Goal: Information Seeking & Learning: Stay updated

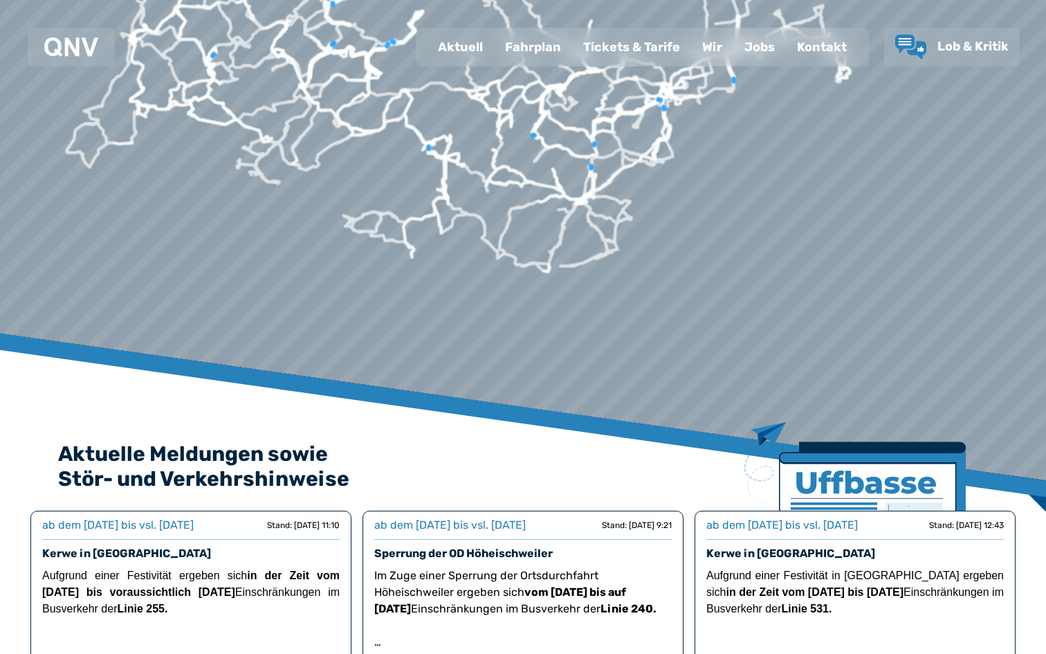
drag, startPoint x: 457, startPoint y: 362, endPoint x: 323, endPoint y: 187, distance: 221.1
click at [323, 187] on div at bounding box center [495, 2] width 1757 height 1352
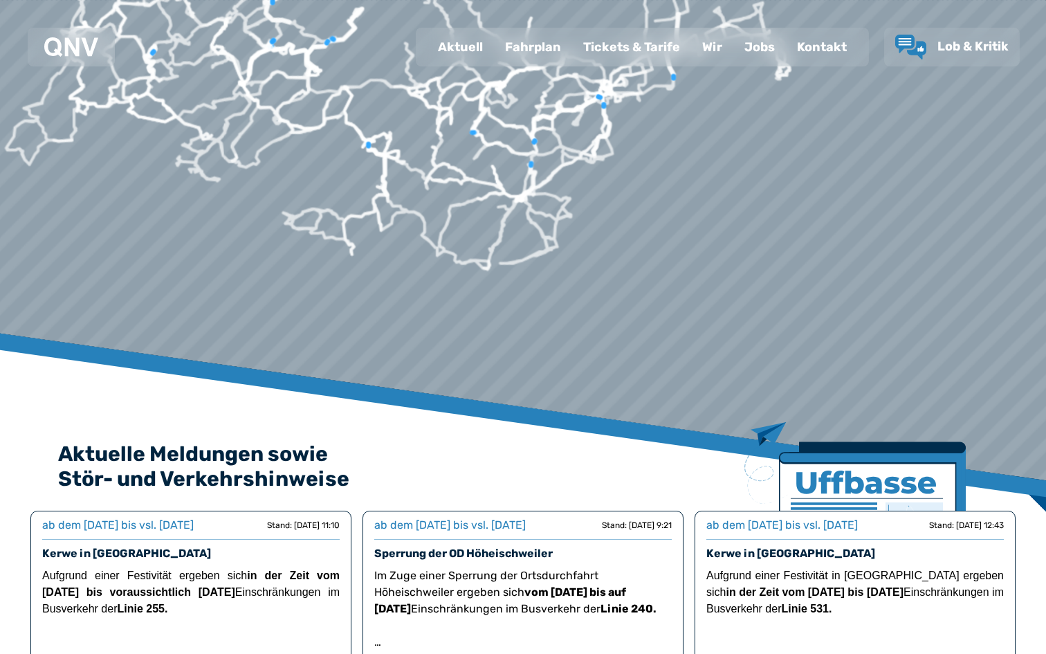
click at [499, 237] on div at bounding box center [522, 4] width 1757 height 1352
click at [508, 245] on div at bounding box center [522, 4] width 1757 height 1352
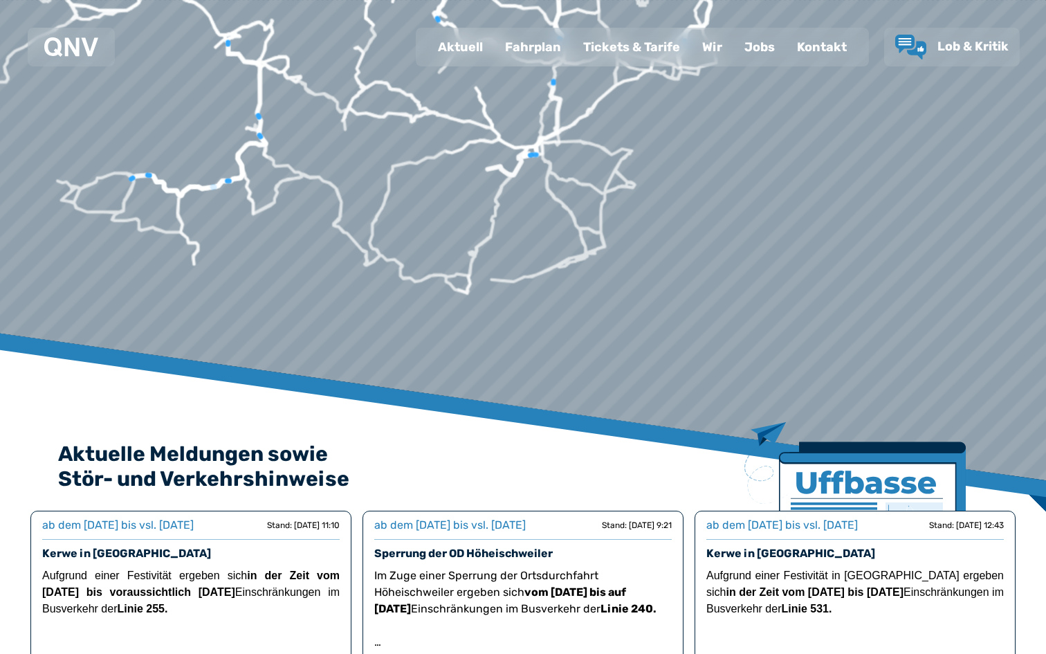
click at [716, 57] on div "Wir" at bounding box center [712, 47] width 42 height 36
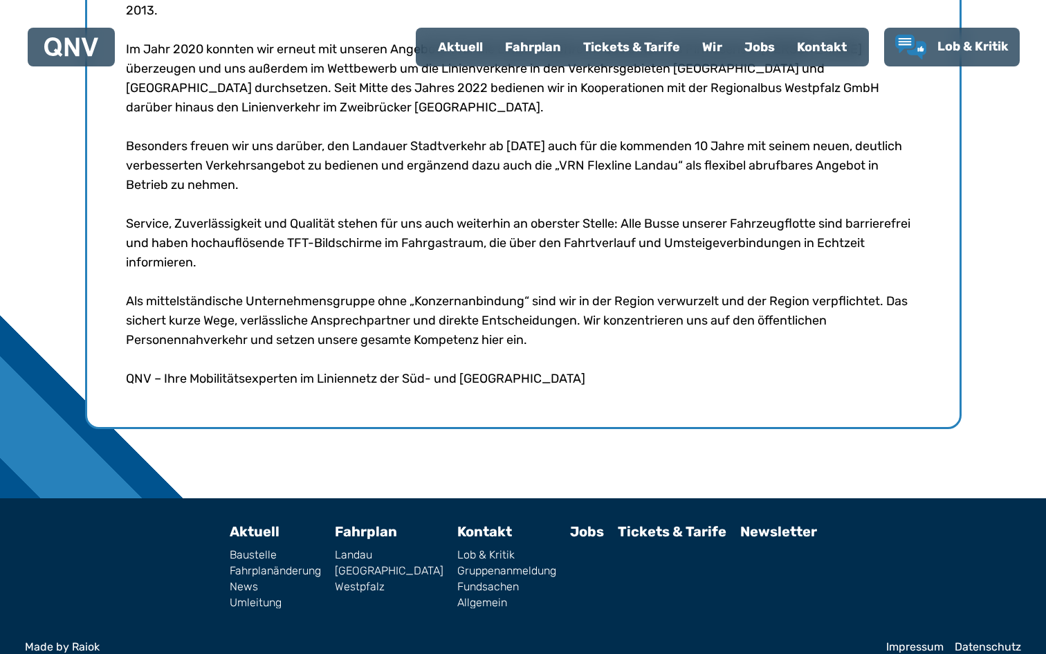
scroll to position [667, 0]
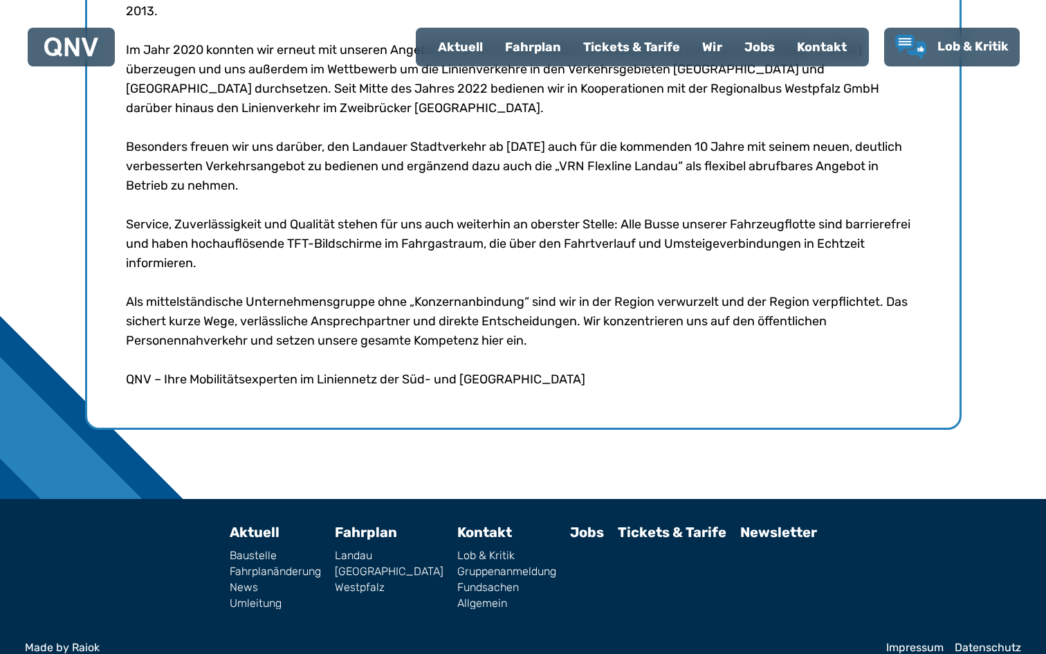
click at [277, 582] on link "News" at bounding box center [275, 587] width 91 height 11
select select "*"
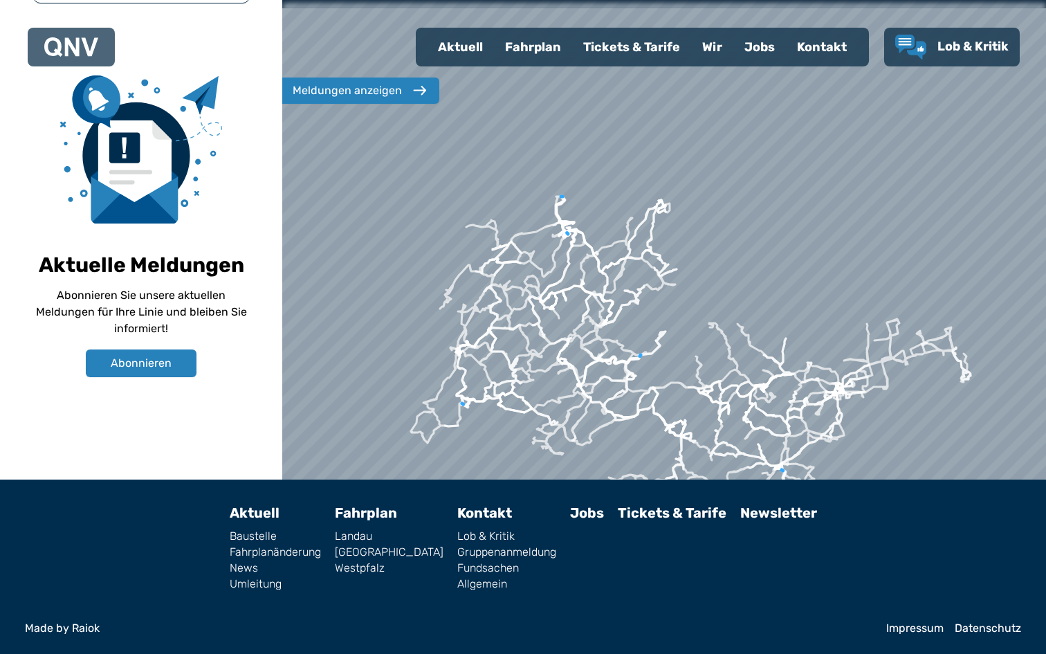
scroll to position [757, 0]
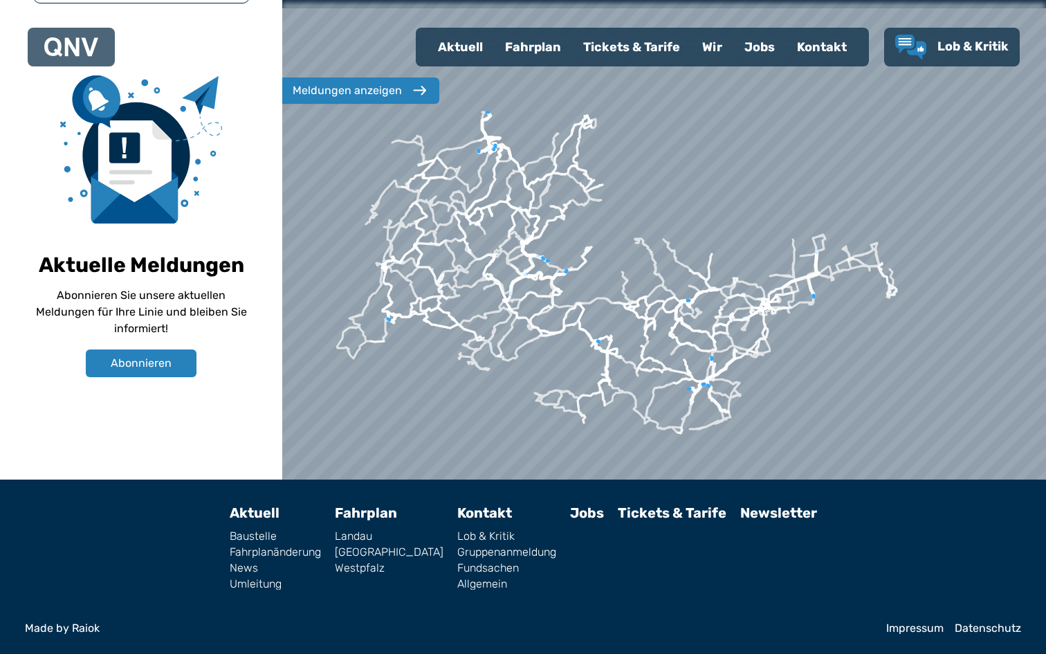
drag, startPoint x: 705, startPoint y: 315, endPoint x: 629, endPoint y: 226, distance: 116.3
click at [629, 226] on div at bounding box center [661, 322] width 917 height 784
